Goal: Find specific page/section

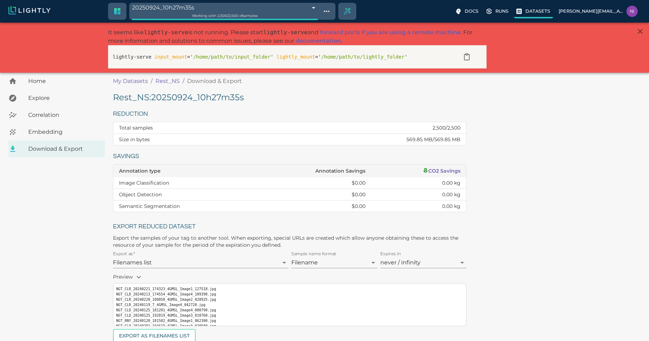
click at [542, 10] on p "Datasets" at bounding box center [537, 11] width 25 height 7
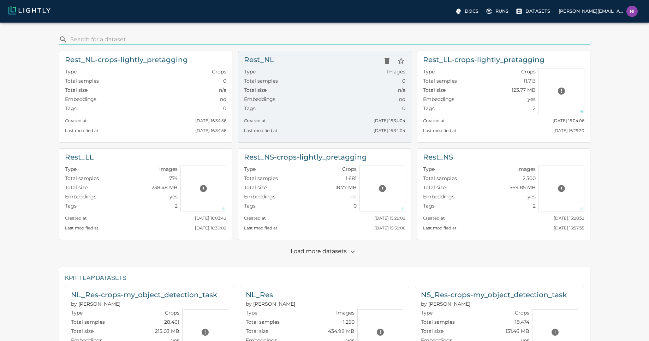
click at [336, 78] on div "Total samples 0" at bounding box center [324, 81] width 161 height 9
